Goal: Find specific page/section: Find specific page/section

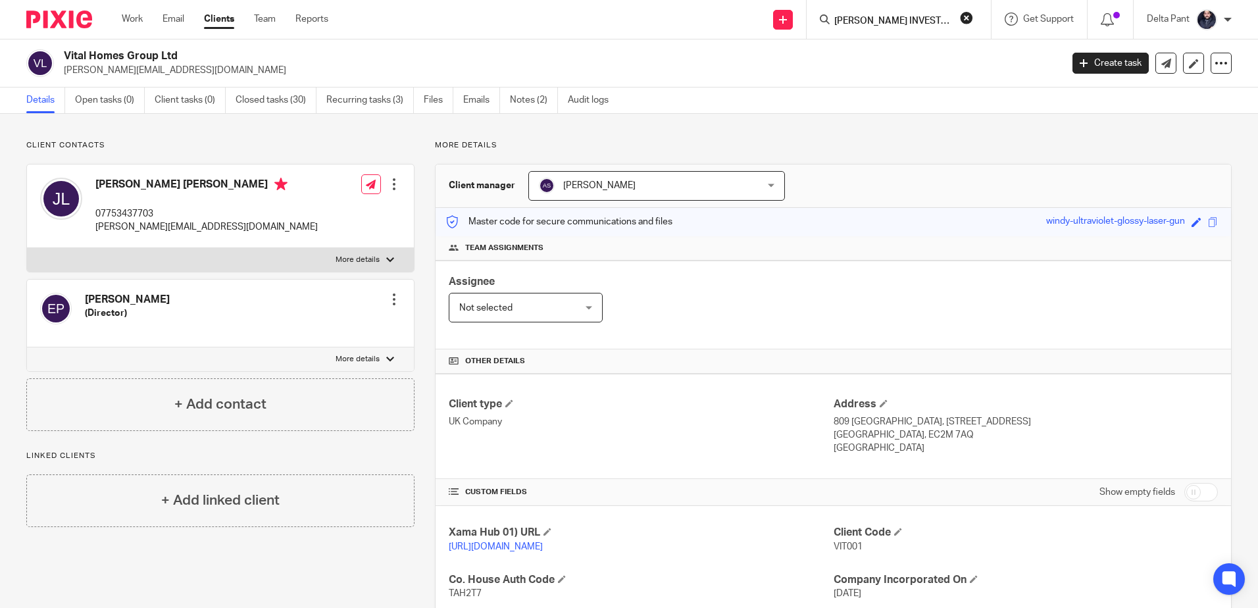
scroll to position [0, 53]
type input "MIDDLEBROOK INVESTMENTS LIMITED"
click at [962, 20] on button "reset" at bounding box center [966, 17] width 13 height 13
click at [906, 22] on input "Search" at bounding box center [892, 22] width 118 height 12
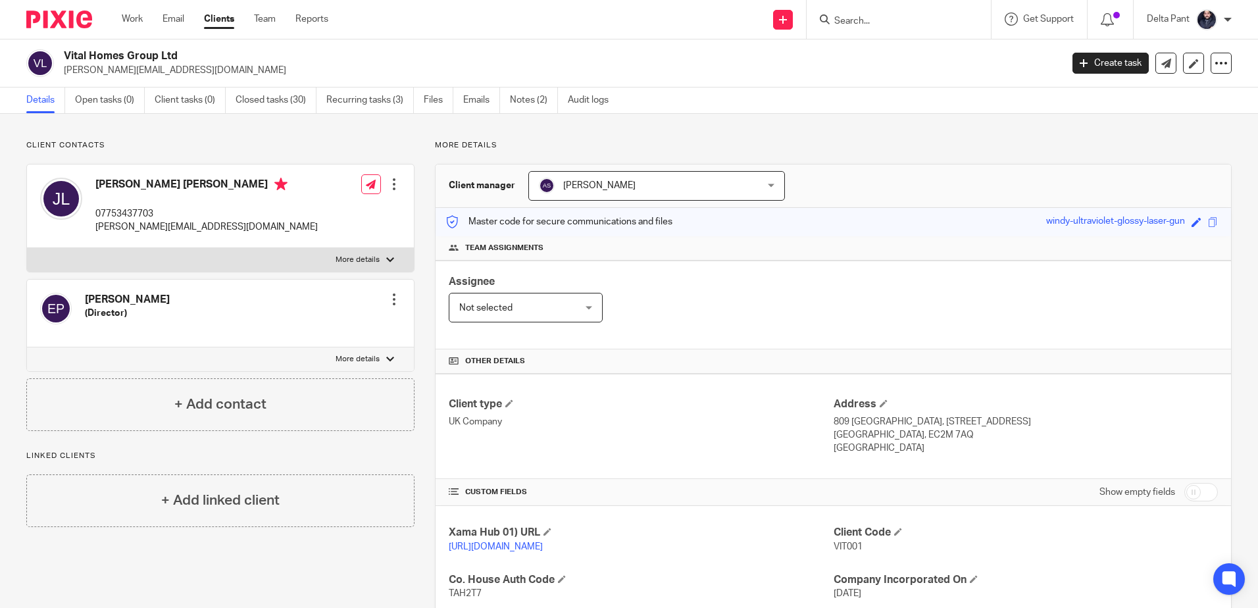
paste input "[PERSON_NAME]"
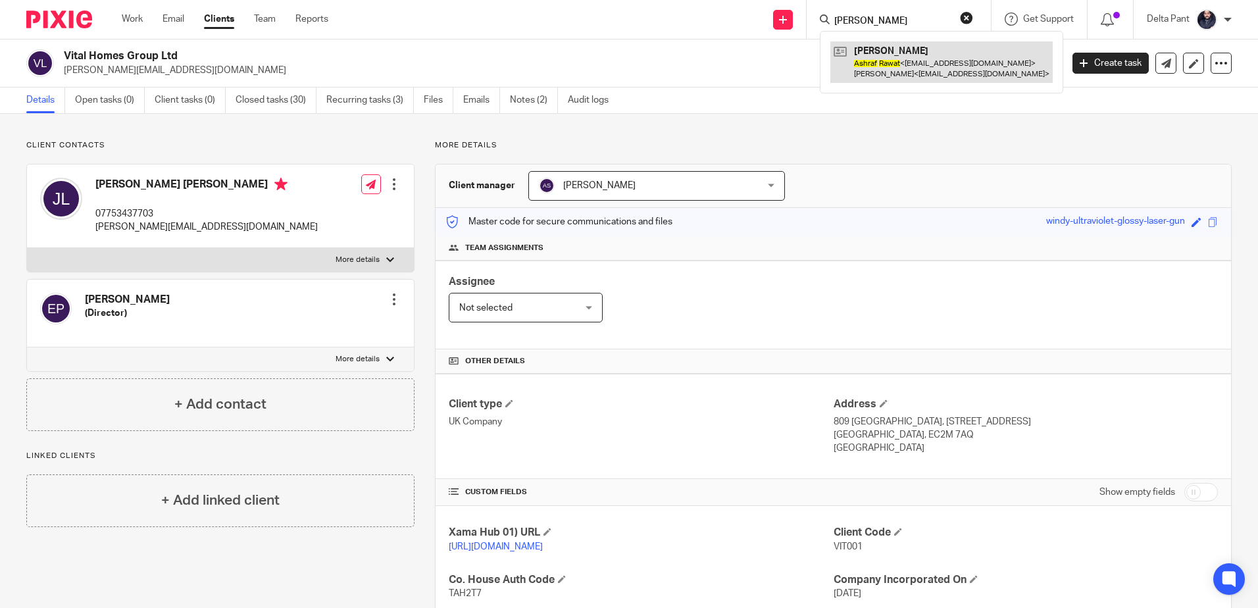
type input "[PERSON_NAME]"
click at [894, 57] on link at bounding box center [941, 61] width 222 height 41
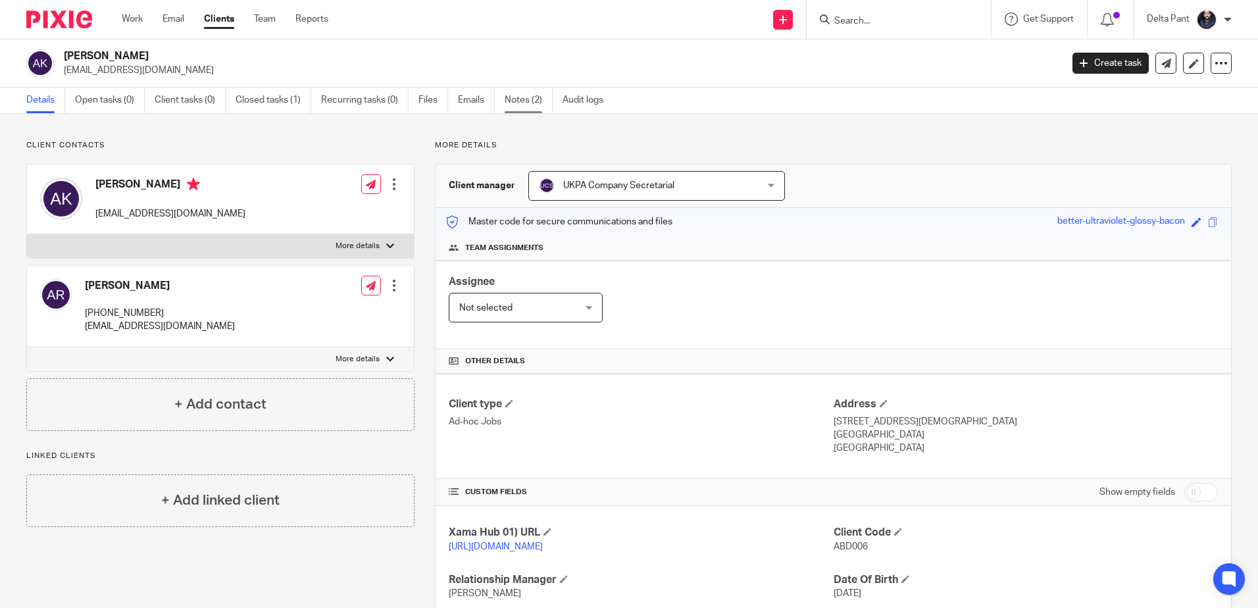
click at [521, 101] on link "Notes (2)" at bounding box center [529, 101] width 48 height 26
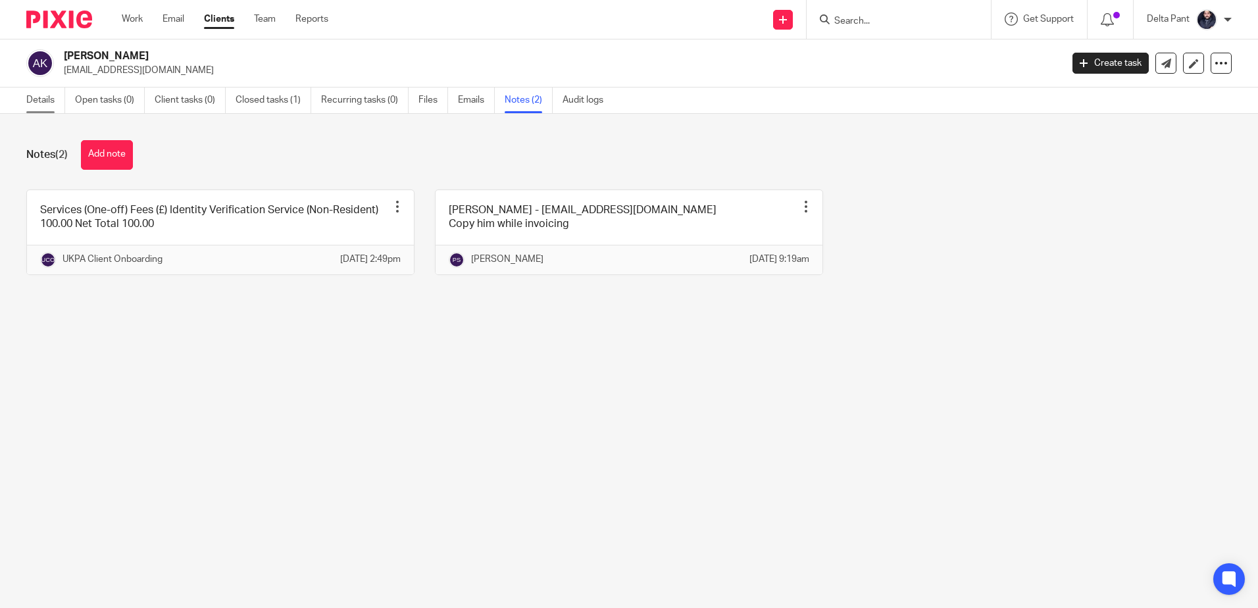
click at [34, 93] on link "Details" at bounding box center [45, 101] width 39 height 26
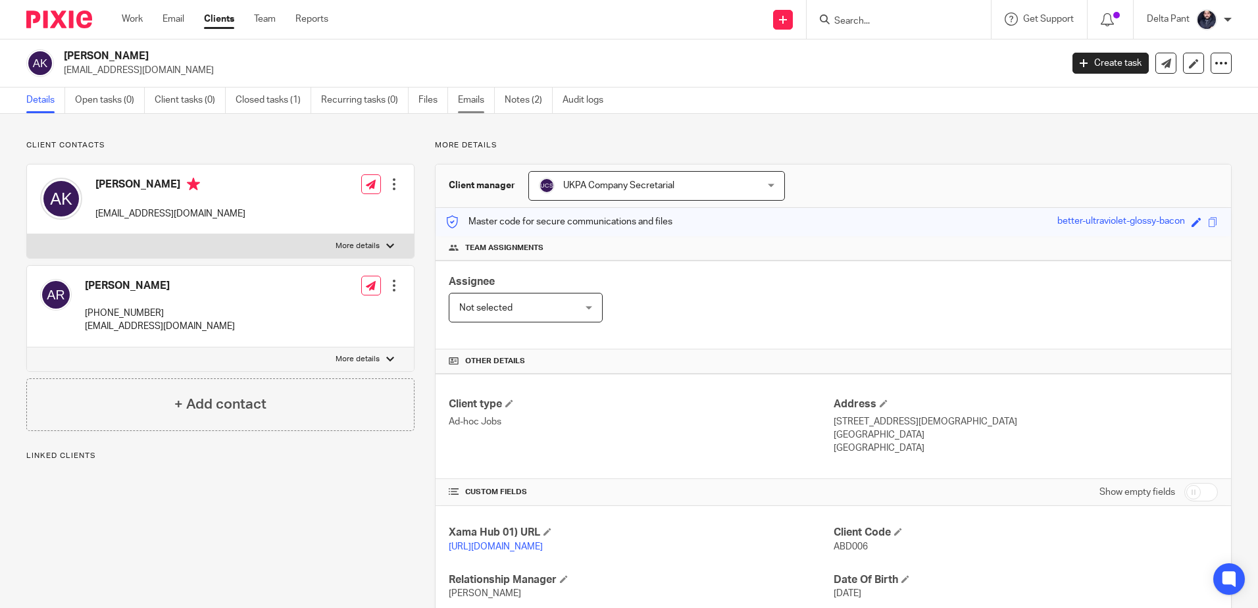
click at [470, 95] on link "Emails" at bounding box center [476, 101] width 37 height 26
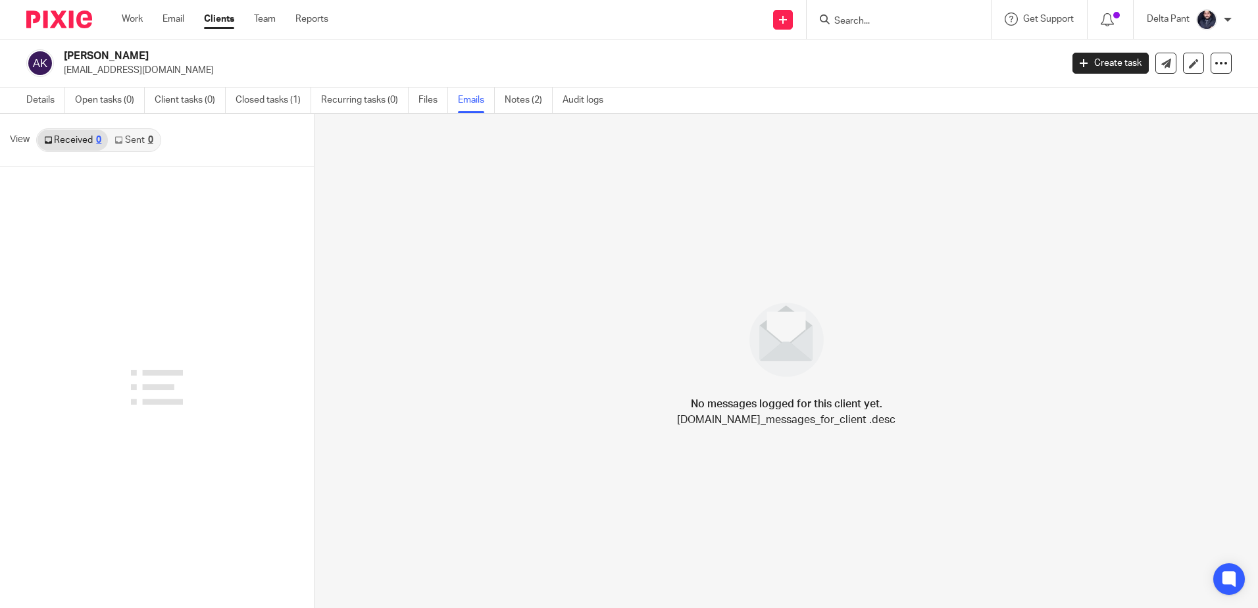
drag, startPoint x: 211, startPoint y: 70, endPoint x: 72, endPoint y: 77, distance: 139.0
click at [72, 77] on div "[PERSON_NAME] [EMAIL_ADDRESS][DOMAIN_NAME] Create task Update from Companies Ho…" at bounding box center [629, 63] width 1258 height 48
